Goal: Task Accomplishment & Management: Complete application form

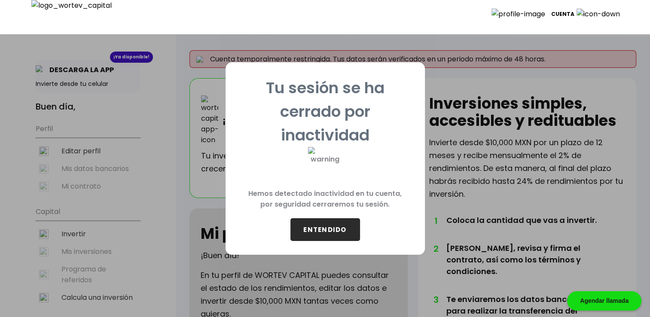
click at [310, 227] on button "ENTENDIDO" at bounding box center [326, 229] width 70 height 23
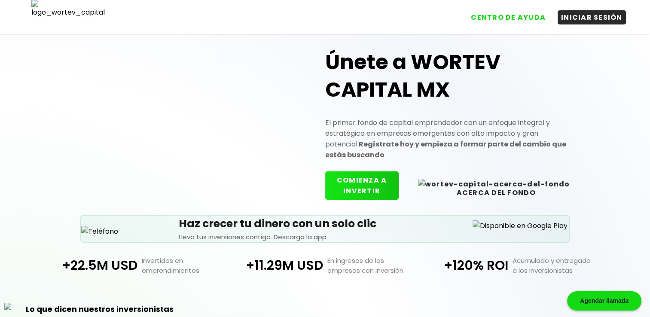
click at [373, 181] on button "COMIENZA A INVERTIR" at bounding box center [362, 186] width 74 height 28
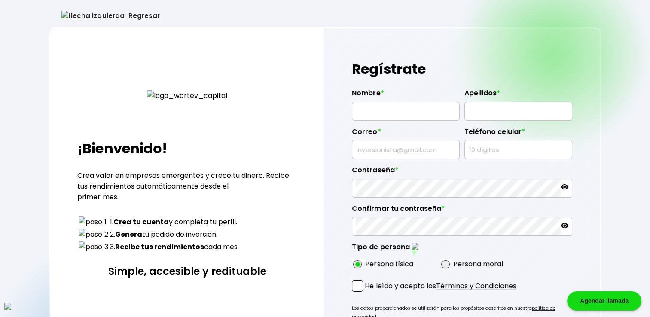
type input "[PERSON_NAME]"
type input "[EMAIL_ADDRESS][DOMAIN_NAME]"
type input "9839089880"
radio input "true"
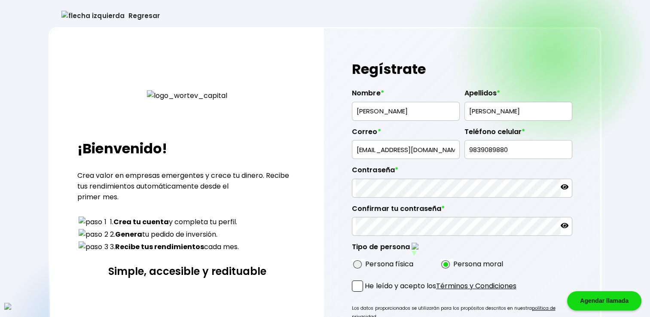
radio input "true"
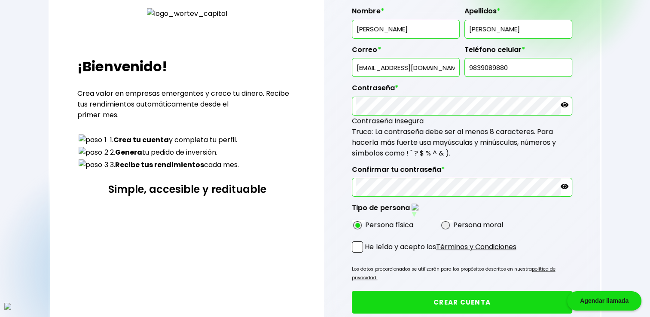
scroll to position [150, 0]
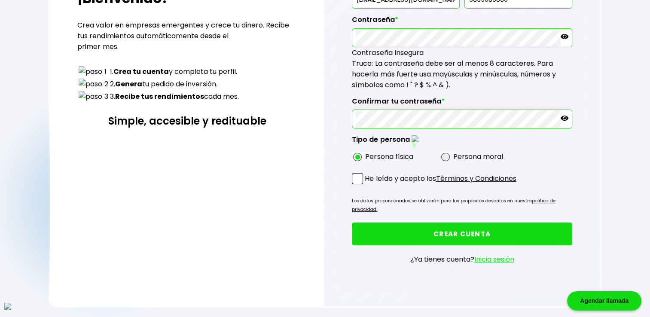
click at [357, 175] on span at bounding box center [357, 178] width 11 height 11
click at [367, 185] on input "He leído y acepto los Términos y Condiciones" at bounding box center [367, 185] width 0 height 0
click at [390, 223] on button "CREAR CUENTA" at bounding box center [462, 234] width 220 height 23
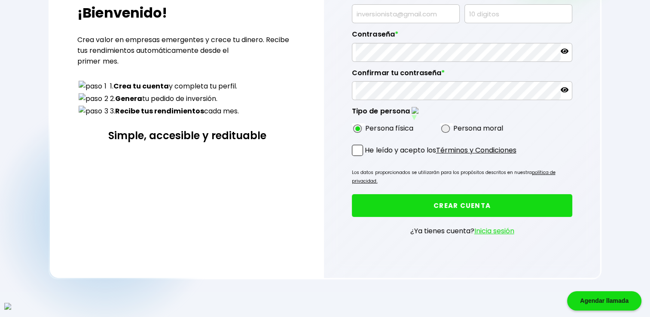
scroll to position [107, 0]
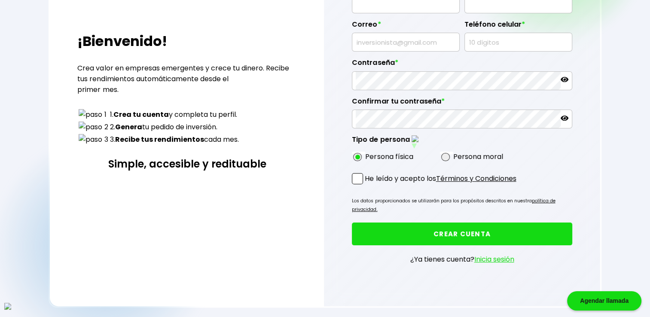
type input "[PERSON_NAME]"
type input "[EMAIL_ADDRESS][DOMAIN_NAME]"
type input "5113707009"
radio input "true"
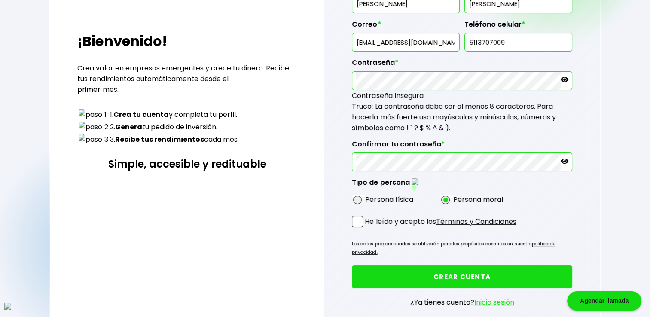
type input "[PERSON_NAME]"
type input "WALL"
type input "[EMAIL_ADDRESS][DOMAIN_NAME]"
type input "8387764959"
radio input "true"
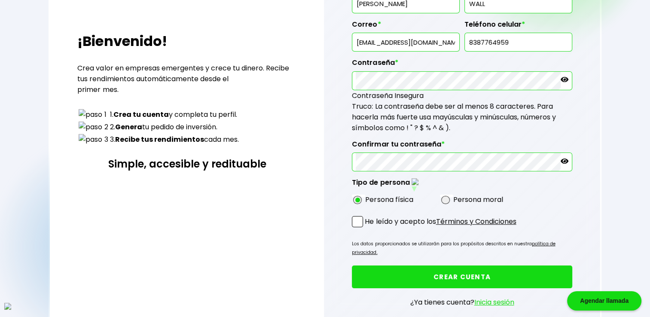
click at [358, 218] on span at bounding box center [357, 221] width 11 height 11
click at [367, 228] on input "He leído y acepto los Términos y Condiciones" at bounding box center [367, 228] width 0 height 0
click at [396, 266] on button "CREAR CUENTA" at bounding box center [462, 277] width 220 height 23
